Goal: Task Accomplishment & Management: Use online tool/utility

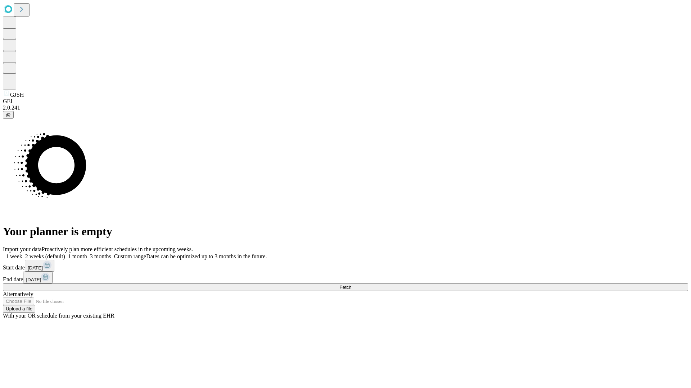
click at [351, 285] on span "Fetch" at bounding box center [345, 287] width 12 height 5
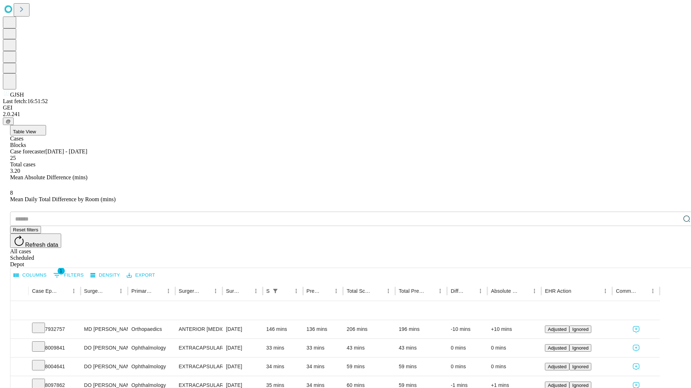
scroll to position [24, 0]
click at [42, 324] on icon at bounding box center [38, 327] width 7 height 7
